Goal: Transaction & Acquisition: Book appointment/travel/reservation

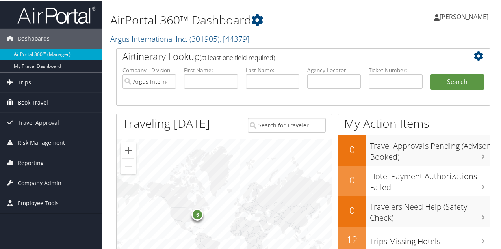
click at [45, 101] on span "Book Travel" at bounding box center [33, 102] width 30 height 20
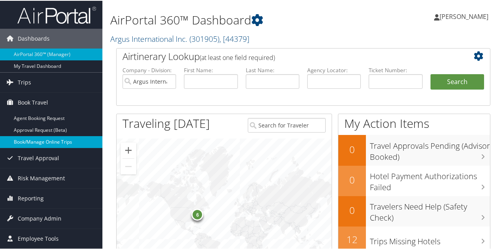
click at [31, 138] on link "Book/Manage Online Trips" at bounding box center [51, 141] width 102 height 12
